Goal: Task Accomplishment & Management: Manage account settings

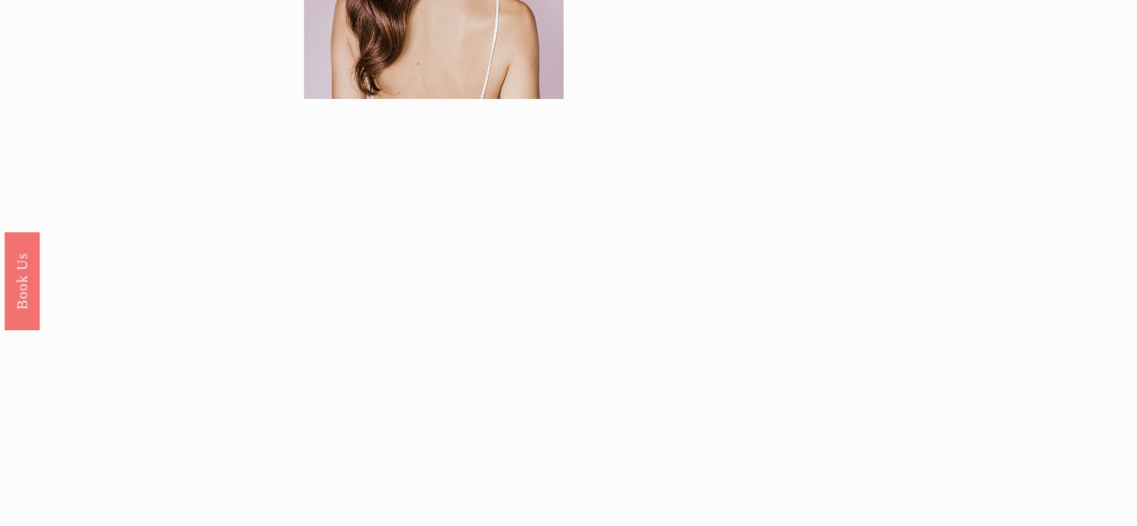
scroll to position [1438, 0]
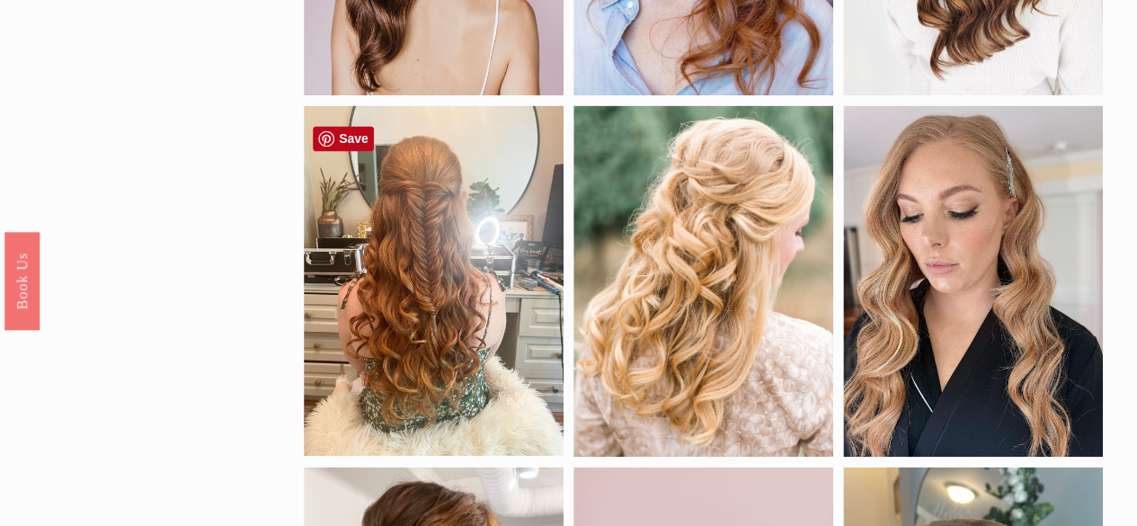
click at [475, 289] on div at bounding box center [434, 280] width 260 height 351
click at [480, 267] on div at bounding box center [434, 280] width 260 height 351
click at [401, 299] on div at bounding box center [434, 280] width 260 height 351
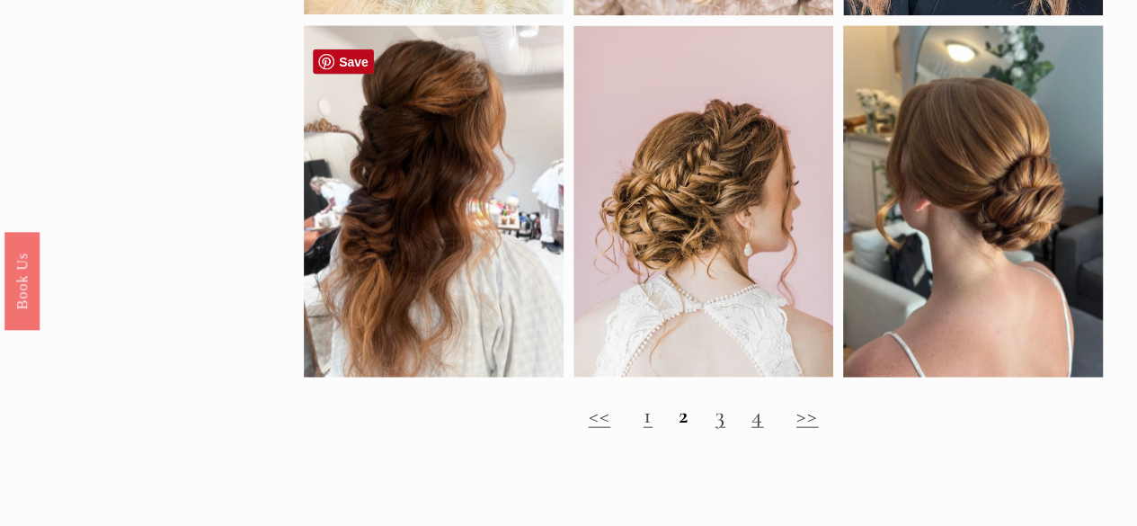
scroll to position [1887, 0]
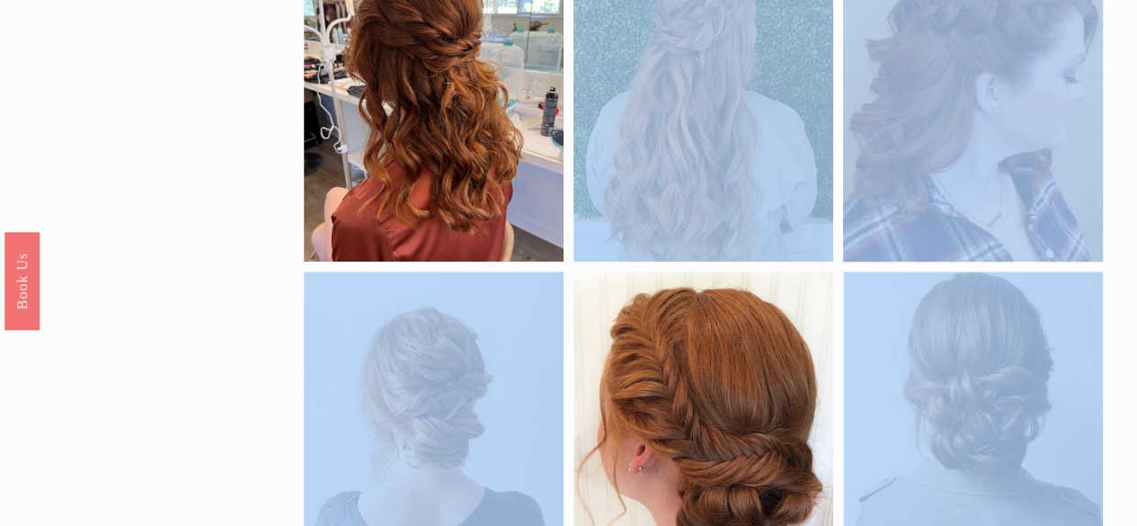
drag, startPoint x: 453, startPoint y: 188, endPoint x: 1041, endPoint y: -67, distance: 640.8
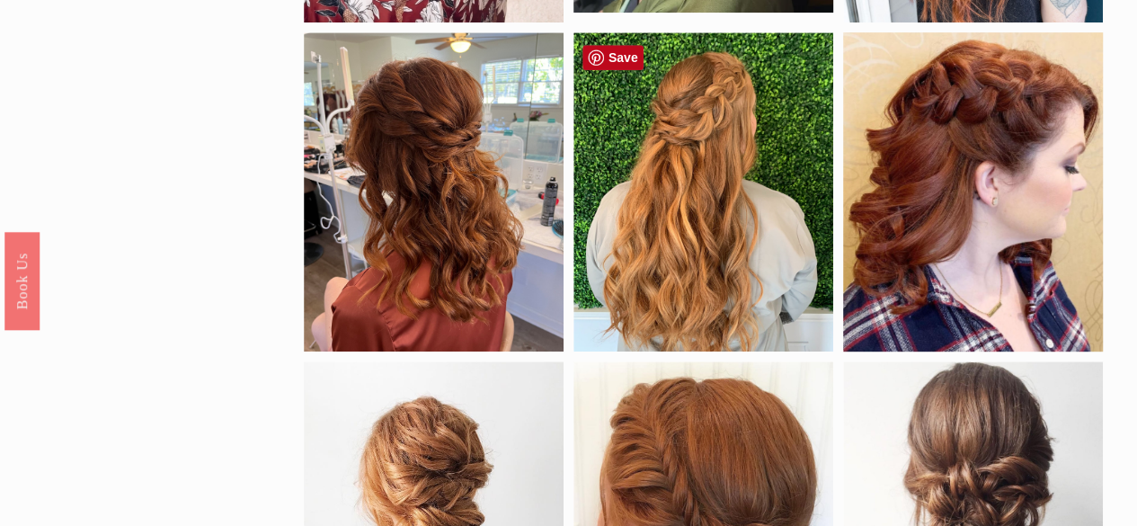
click at [665, 192] on div at bounding box center [703, 191] width 260 height 319
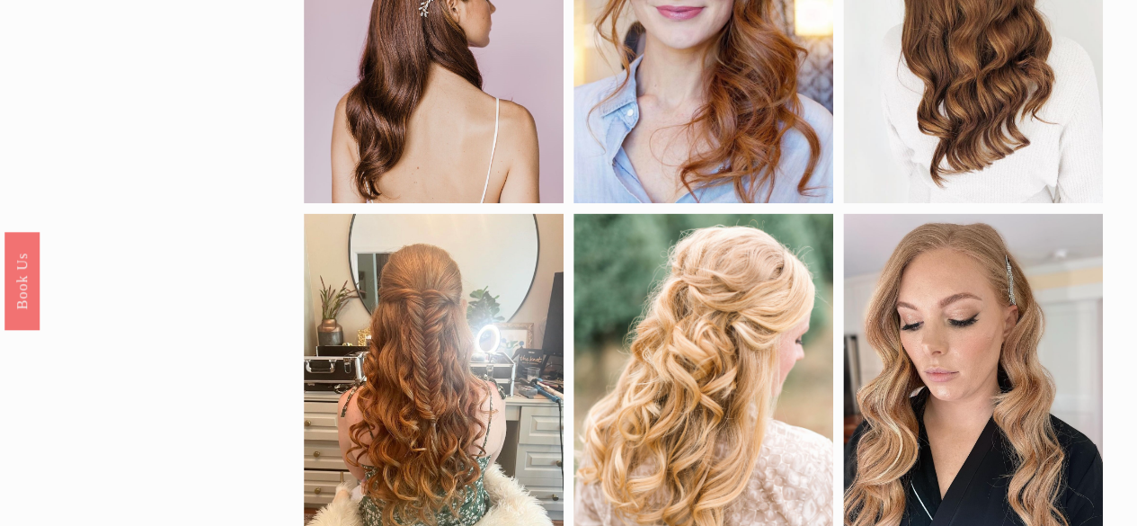
scroll to position [1390, 0]
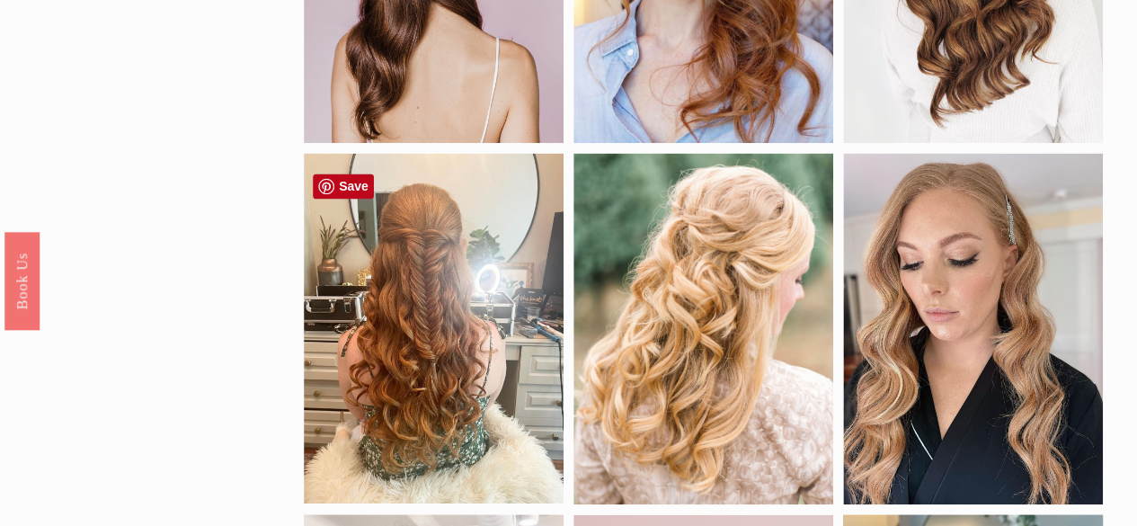
click at [357, 186] on link "Save" at bounding box center [343, 185] width 61 height 25
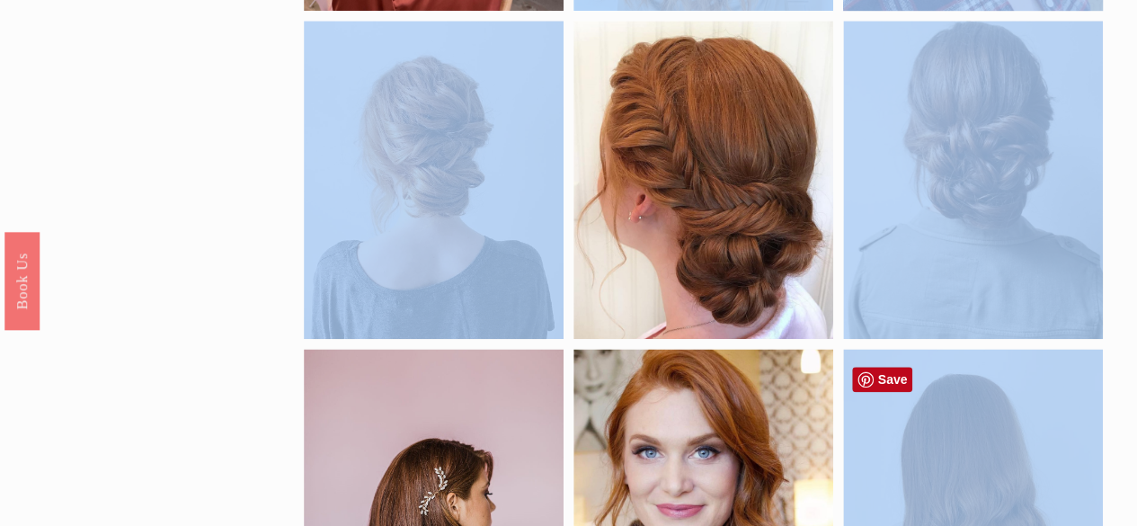
drag, startPoint x: 446, startPoint y: 359, endPoint x: 1035, endPoint y: -78, distance: 733.8
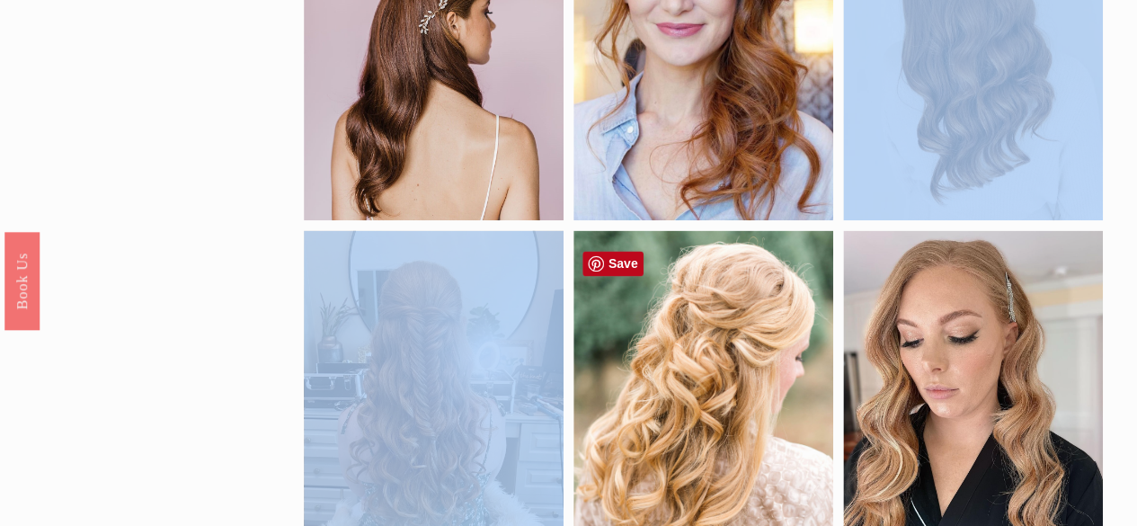
scroll to position [1461, 0]
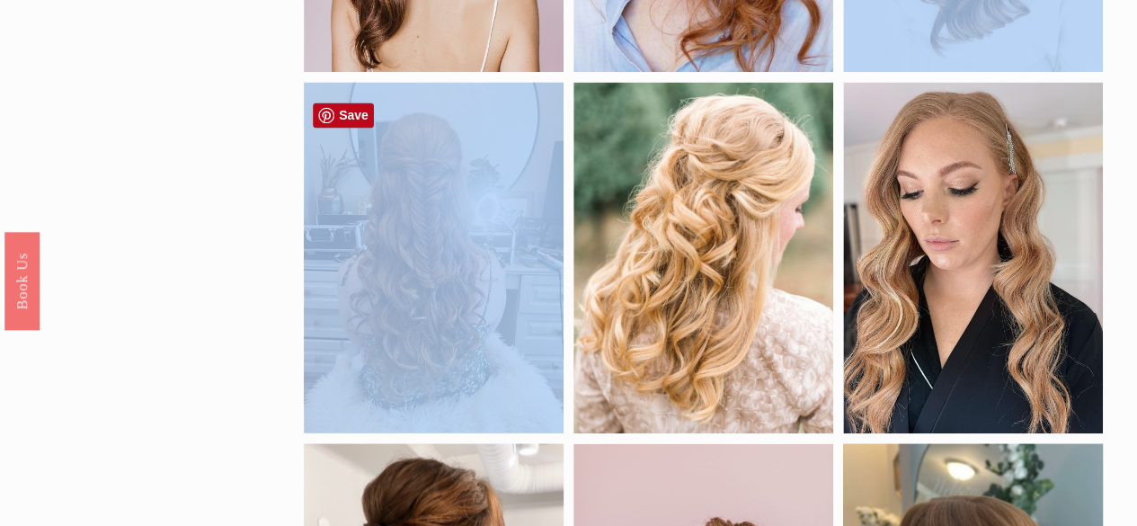
click at [457, 313] on div at bounding box center [434, 257] width 260 height 351
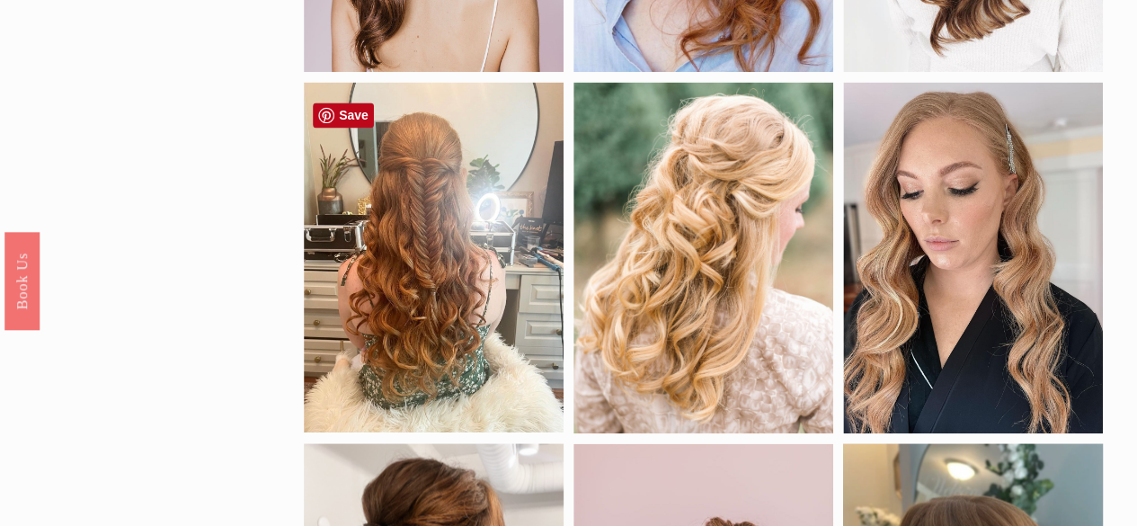
click at [349, 116] on link "Save" at bounding box center [343, 114] width 61 height 25
click at [320, 109] on link "Save" at bounding box center [343, 114] width 61 height 25
